Goal: Task Accomplishment & Management: Use online tool/utility

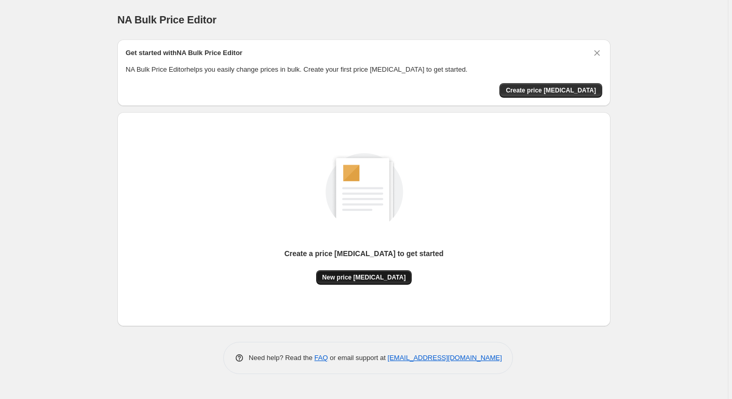
click at [366, 279] on span "New price [MEDICAL_DATA]" at bounding box center [364, 277] width 84 height 8
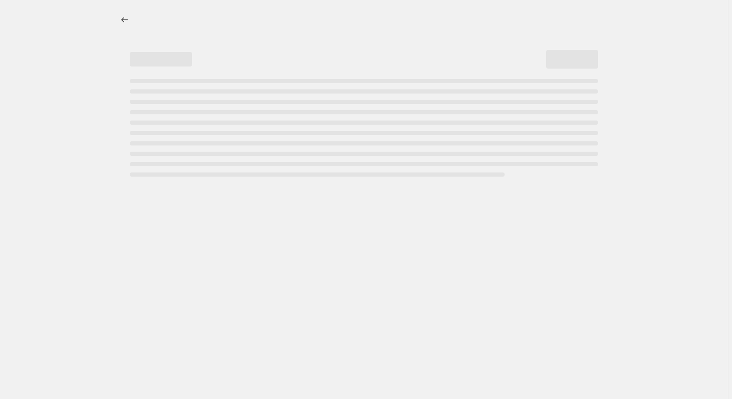
select select "percentage"
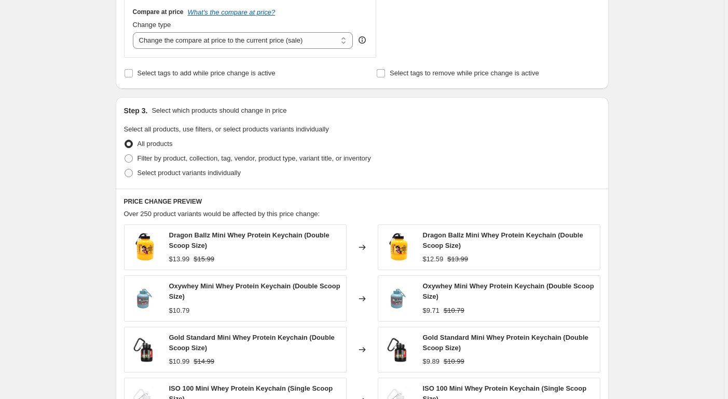
scroll to position [391, 0]
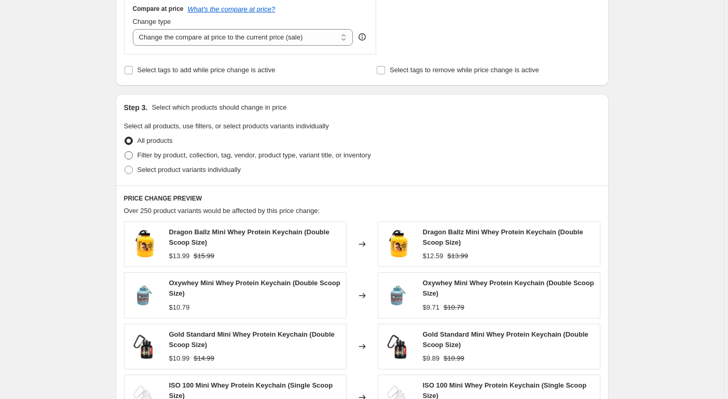
click at [131, 155] on span at bounding box center [129, 155] width 8 height 8
click at [125, 152] on input "Filter by product, collection, tag, vendor, product type, variant title, or inv…" at bounding box center [125, 151] width 1 height 1
radio input "true"
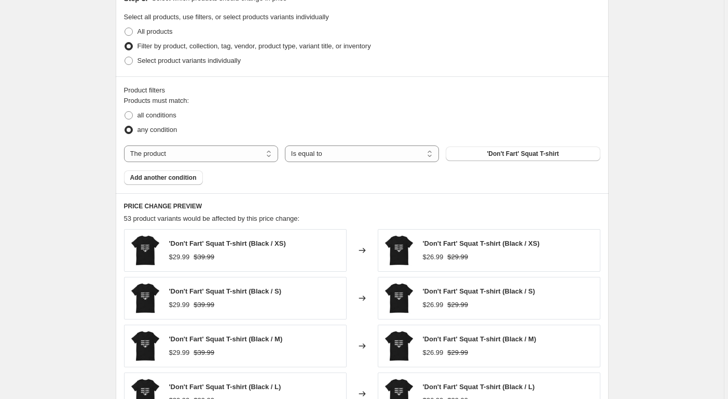
scroll to position [500, 0]
select select "collection"
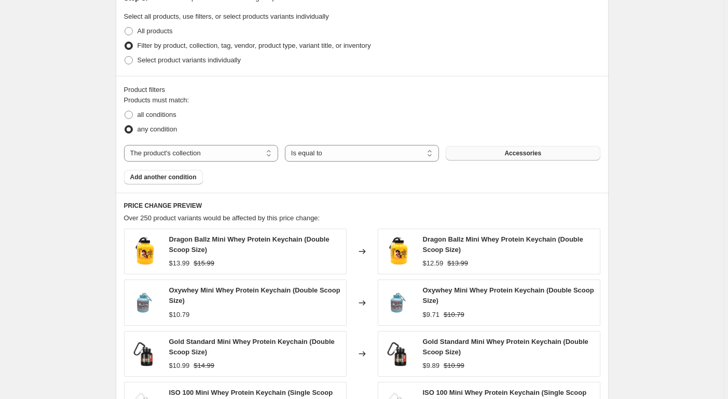
click at [498, 155] on button "Accessories" at bounding box center [523, 153] width 154 height 15
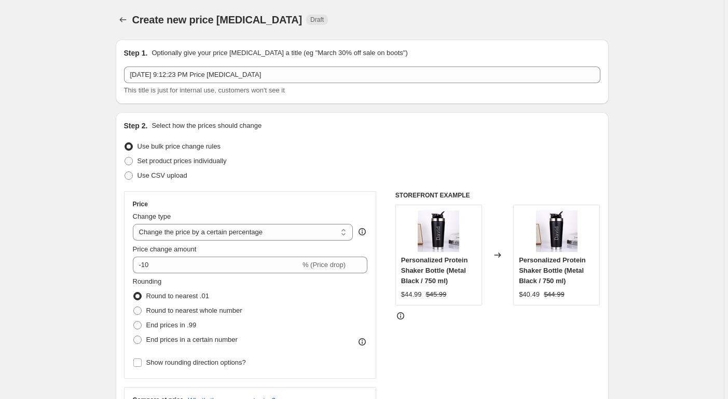
scroll to position [4, 0]
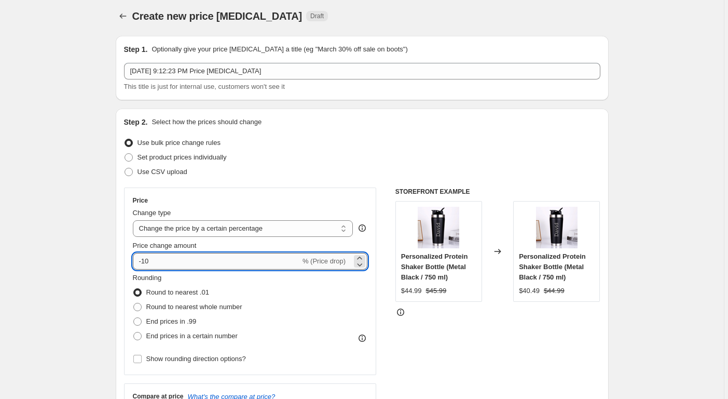
click at [161, 261] on input "-10" at bounding box center [217, 261] width 168 height 17
type input "10"
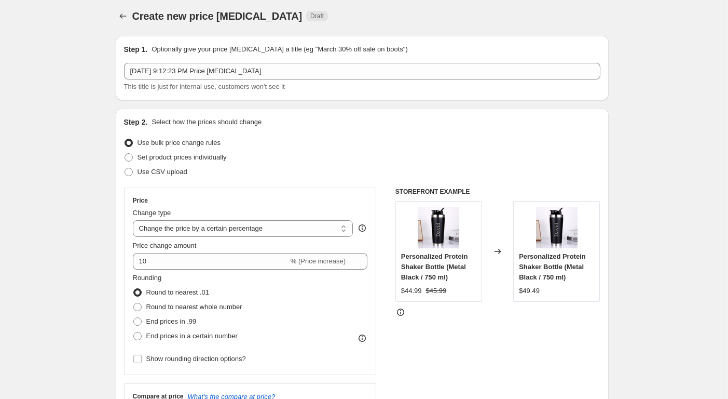
click at [457, 387] on div "STOREFRONT EXAMPLE Personalized Protein Shaker Bottle (Metal Black / 750 ml) $4…" at bounding box center [498, 314] width 205 height 254
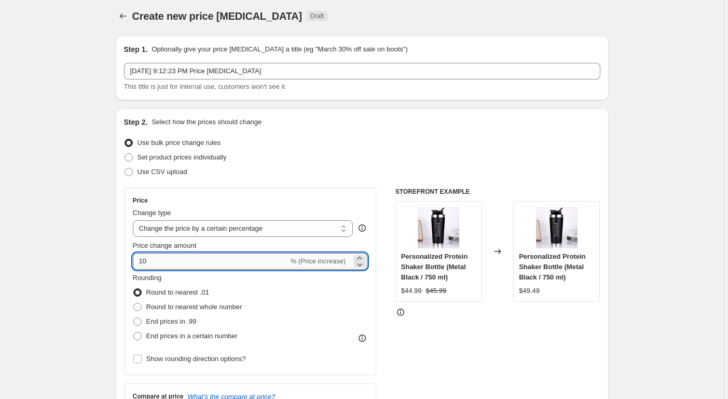
click at [222, 261] on input "10" at bounding box center [211, 261] width 156 height 17
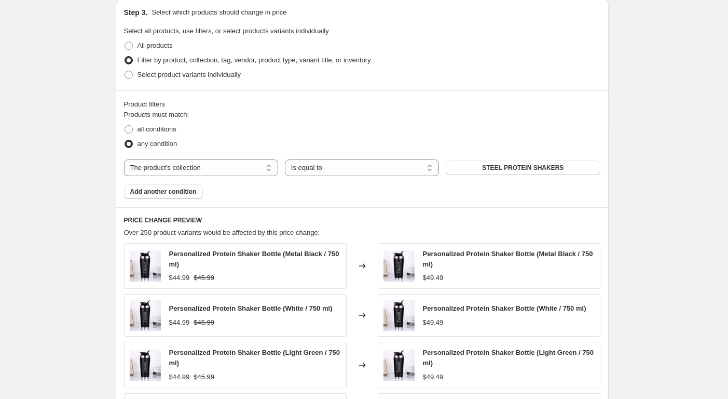
scroll to position [605, 0]
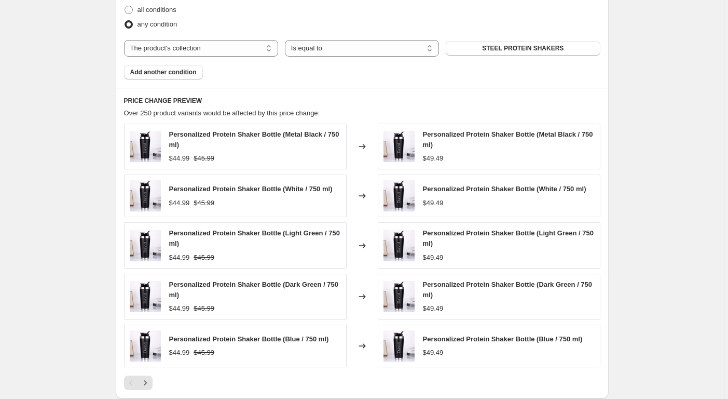
click at [419, 97] on h6 "PRICE CHANGE PREVIEW" at bounding box center [362, 101] width 477 height 8
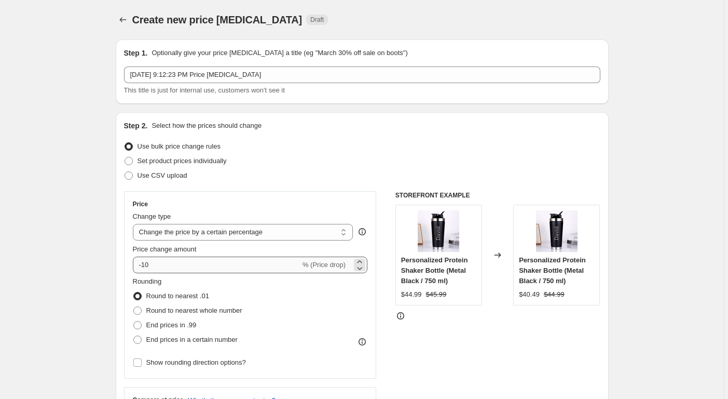
scroll to position [0, 0]
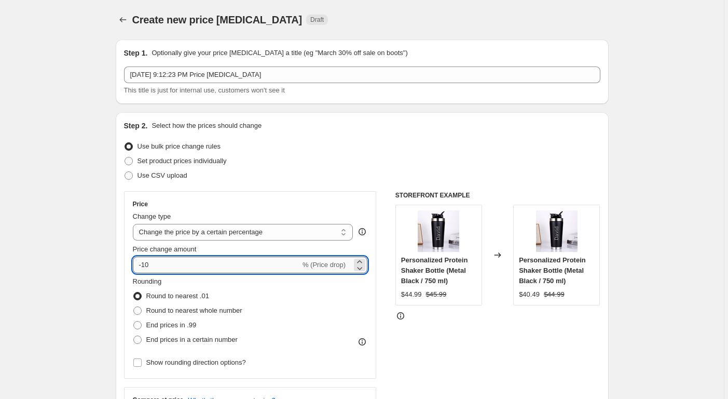
click at [188, 260] on input "-10" at bounding box center [217, 264] width 168 height 17
click at [399, 351] on div "STOREFRONT EXAMPLE Personalized Protein Shaker Bottle (Metal Black / 750 ml) $4…" at bounding box center [498, 318] width 205 height 254
click at [189, 269] on input "-15" at bounding box center [217, 264] width 168 height 17
click at [410, 351] on div "STOREFRONT EXAMPLE Personalized Protein Shaker Bottle (Metal Black / 750 ml) $4…" at bounding box center [498, 318] width 205 height 254
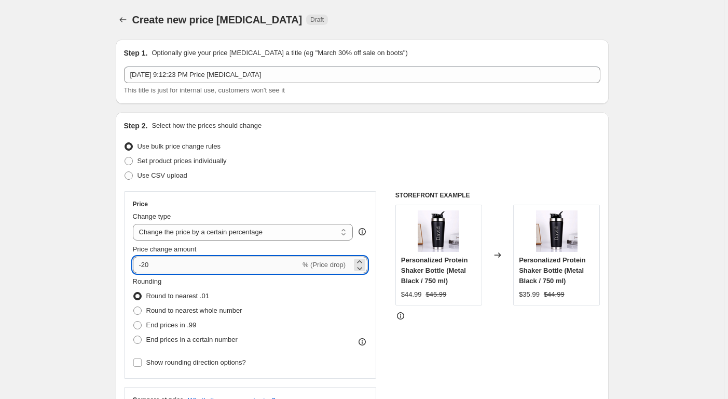
click at [194, 272] on input "-20" at bounding box center [217, 264] width 168 height 17
type input "-2"
type input "-15"
click at [389, 338] on div "Price Change type Change the price to a certain amount Change the price by a ce…" at bounding box center [362, 318] width 477 height 254
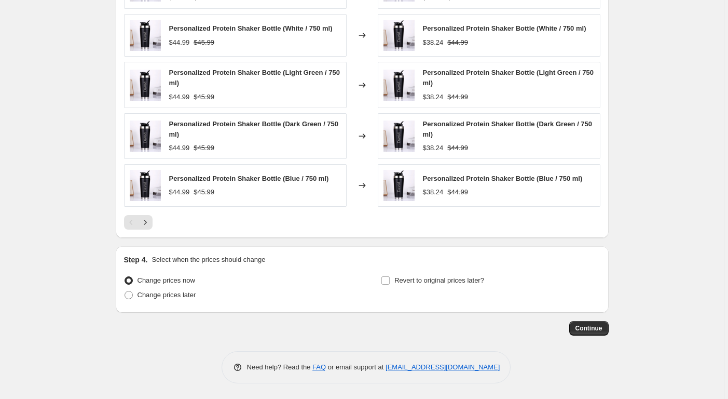
scroll to position [766, 0]
click at [588, 328] on span "Continue" at bounding box center [589, 328] width 27 height 8
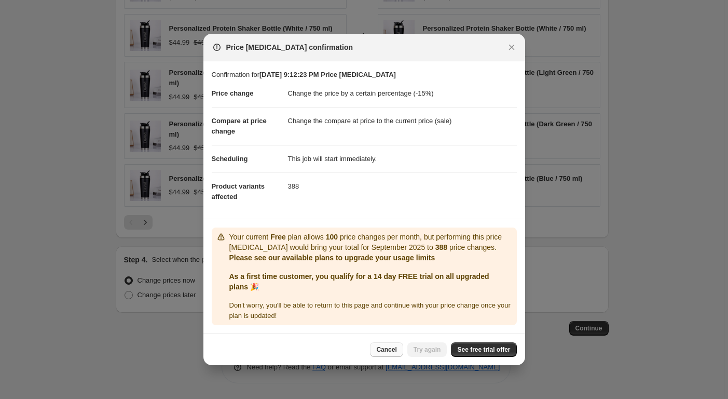
click at [383, 349] on span "Cancel" at bounding box center [386, 349] width 20 height 8
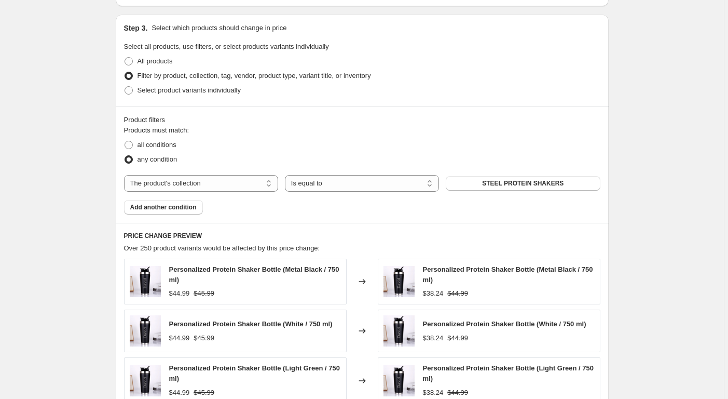
scroll to position [487, 0]
